Goal: Task Accomplishment & Management: Use online tool/utility

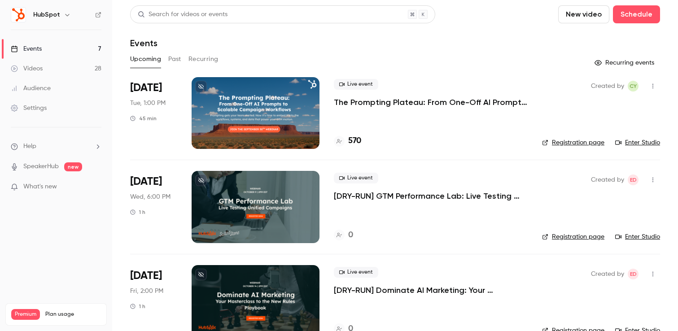
click at [653, 85] on icon "button" at bounding box center [652, 86] width 7 height 6
click at [653, 85] on div at bounding box center [339, 165] width 678 height 331
click at [568, 143] on link "Registration page" at bounding box center [573, 142] width 62 height 9
